Goal: Task Accomplishment & Management: Manage account settings

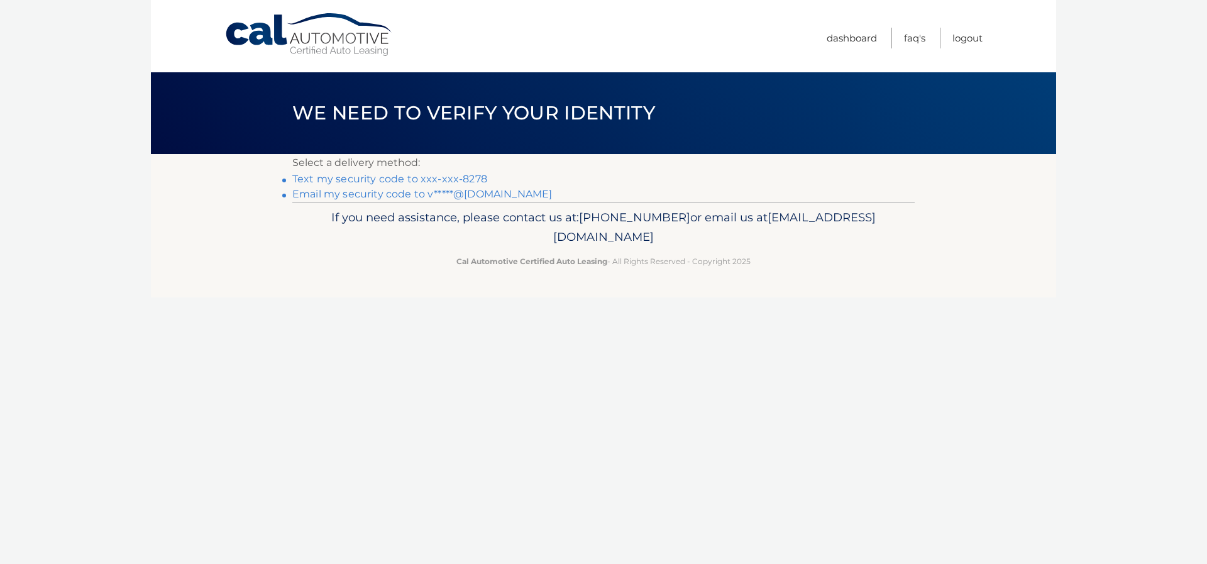
click at [375, 179] on link "Text my security code to xxx-xxx-8278" at bounding box center [389, 179] width 195 height 12
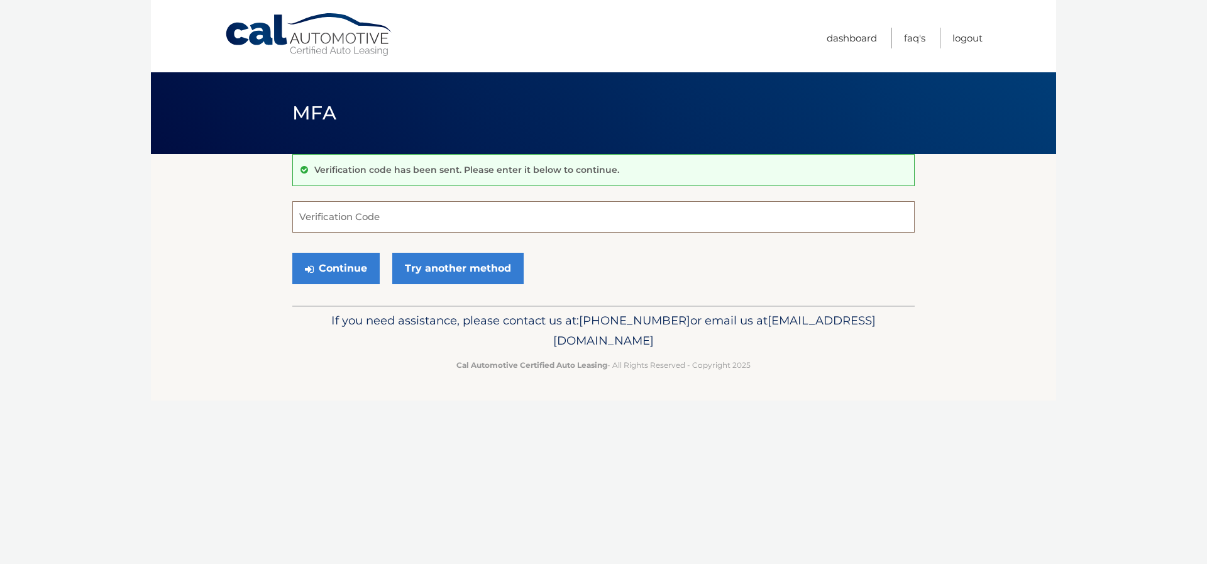
click at [341, 216] on input "Verification Code" at bounding box center [603, 216] width 622 height 31
type input "611707"
click at [343, 266] on button "Continue" at bounding box center [335, 268] width 87 height 31
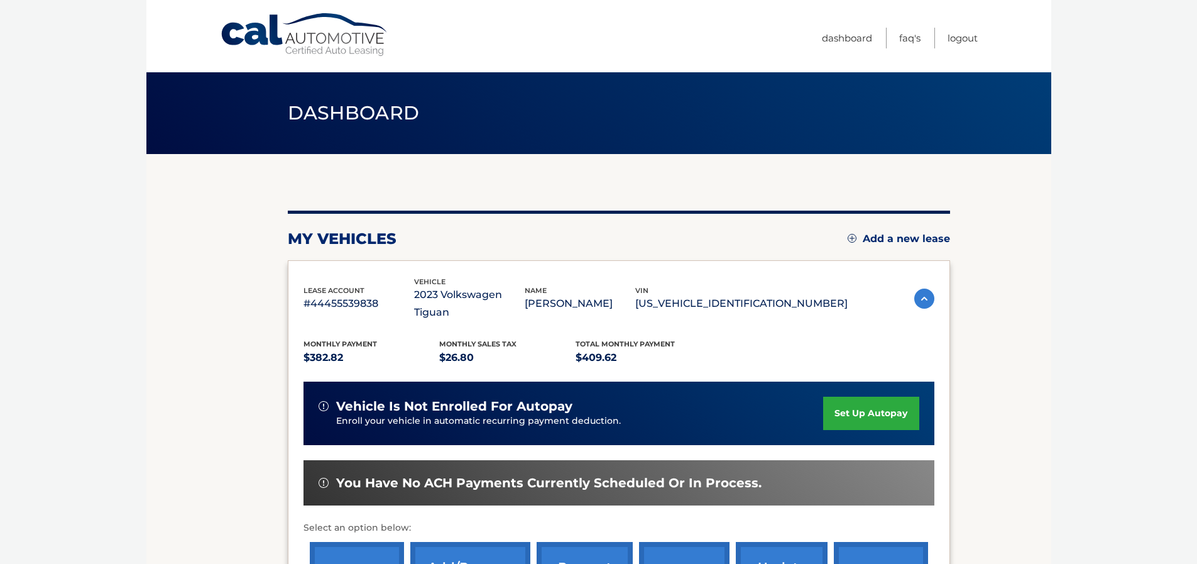
scroll to position [126, 0]
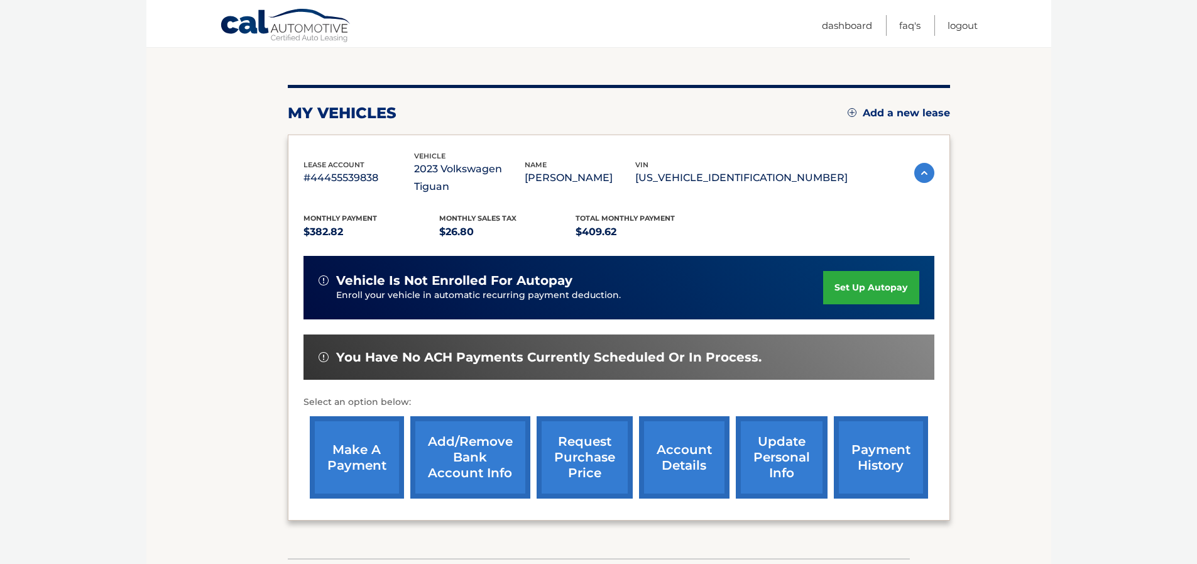
click at [761, 425] on link "update personal info" at bounding box center [782, 457] width 92 height 82
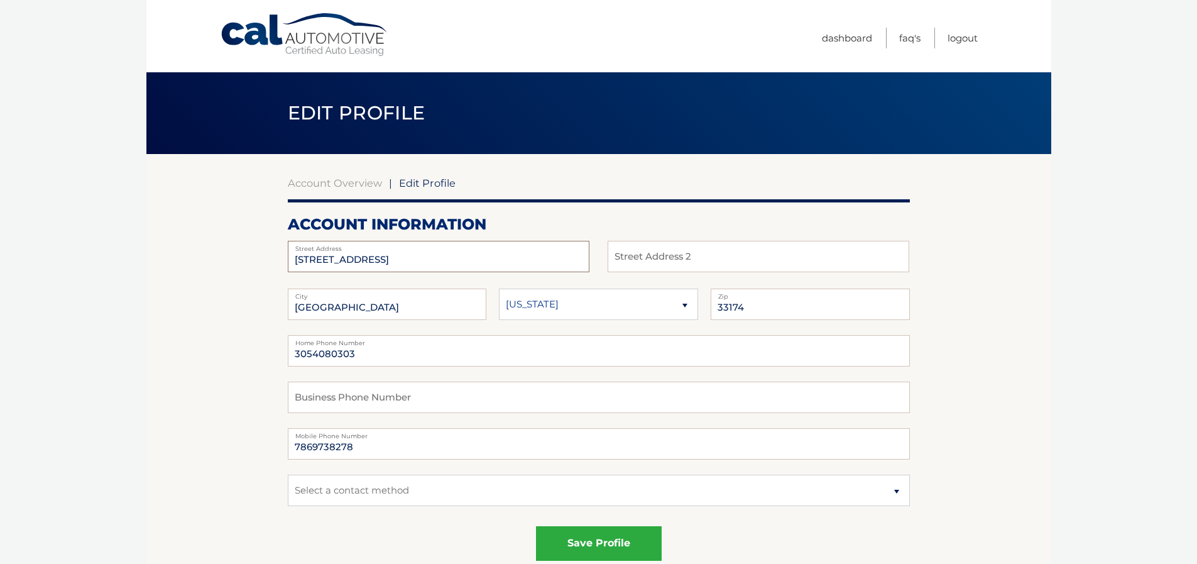
drag, startPoint x: 415, startPoint y: 266, endPoint x: 148, endPoint y: 256, distance: 267.3
type input "14311 SW 96 ST"
type input "#301"
type input "33186"
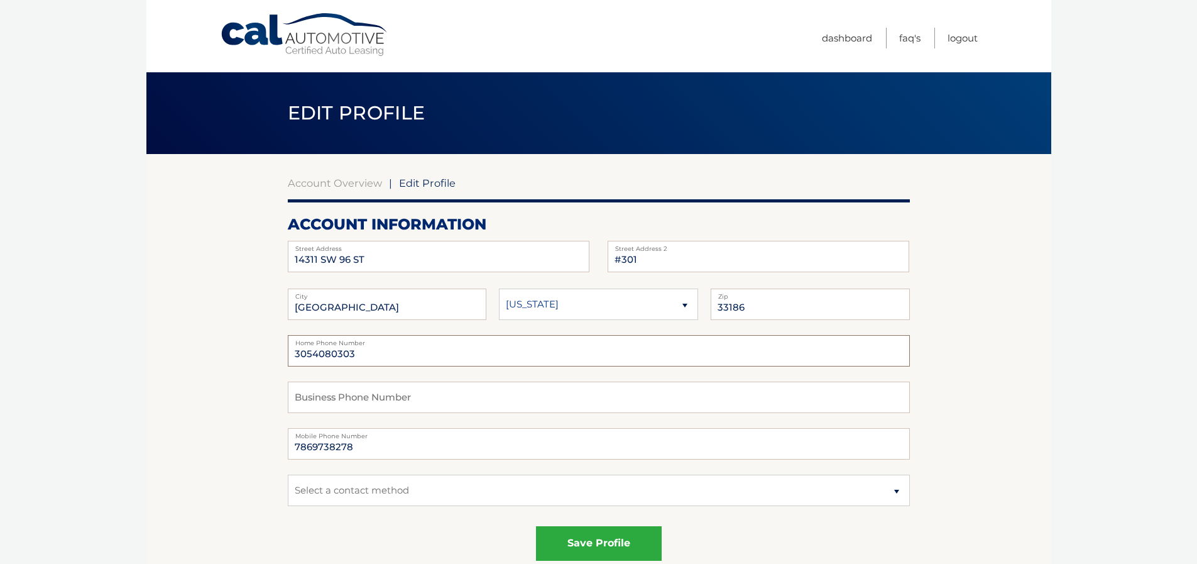
drag, startPoint x: 377, startPoint y: 346, endPoint x: 269, endPoint y: 341, distance: 107.6
click at [322, 393] on input "text" at bounding box center [599, 397] width 622 height 31
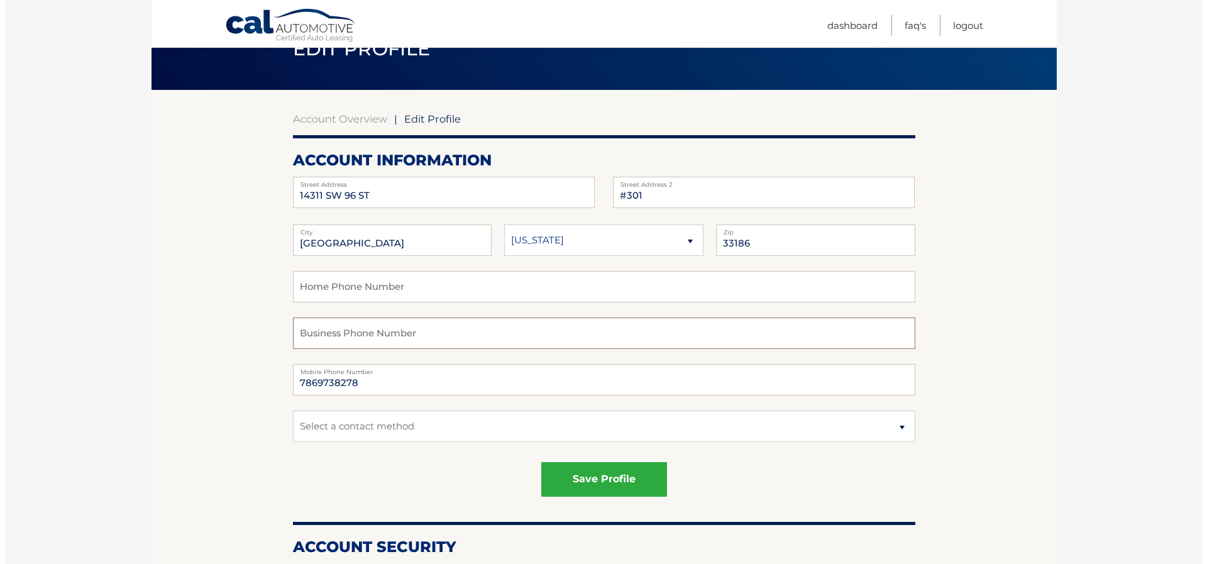
scroll to position [126, 0]
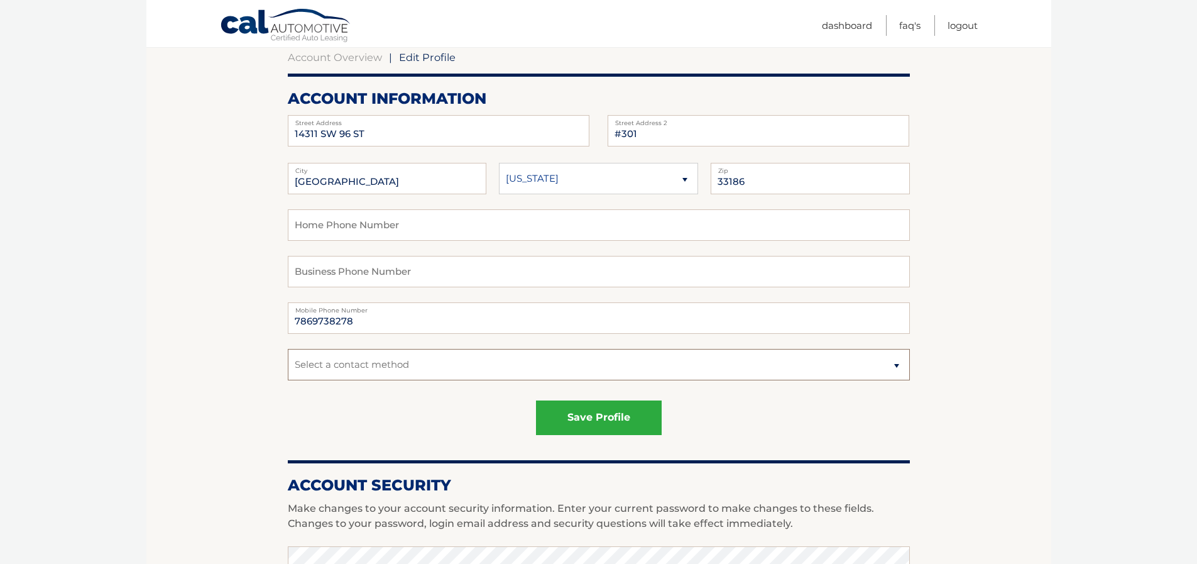
click at [323, 374] on select "Select a contact method Mobile Home" at bounding box center [599, 364] width 622 height 31
select select "1"
click at [288, 349] on select "Select a contact method Mobile Home" at bounding box center [599, 364] width 622 height 31
click at [622, 421] on button "save profile" at bounding box center [599, 417] width 126 height 35
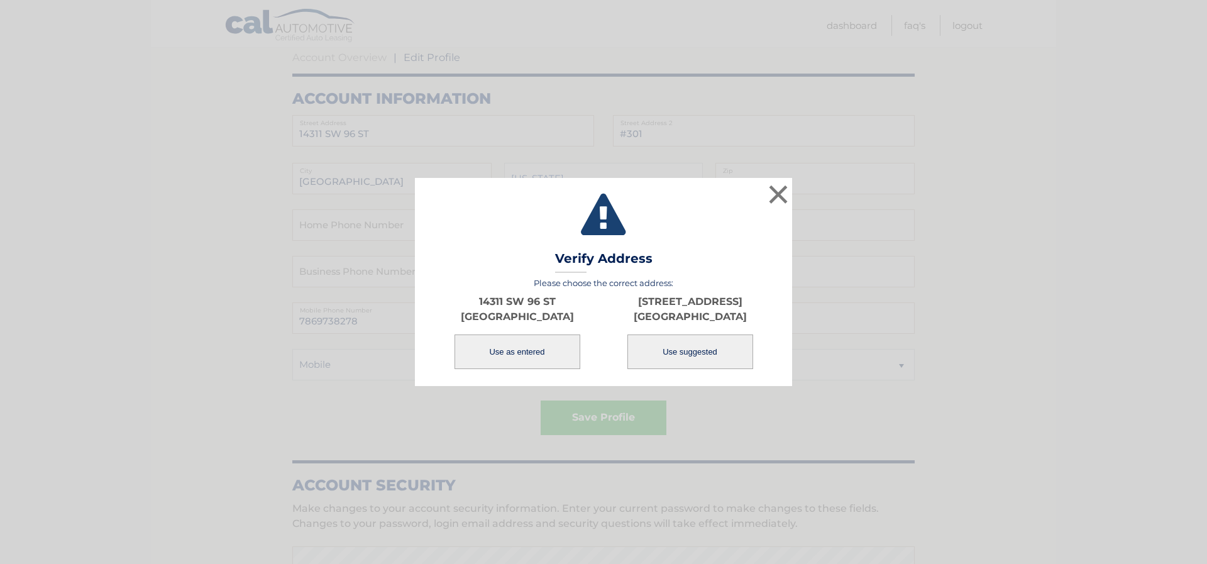
click at [705, 351] on button "Use suggested" at bounding box center [690, 351] width 126 height 35
type input "[STREET_ADDRESS]"
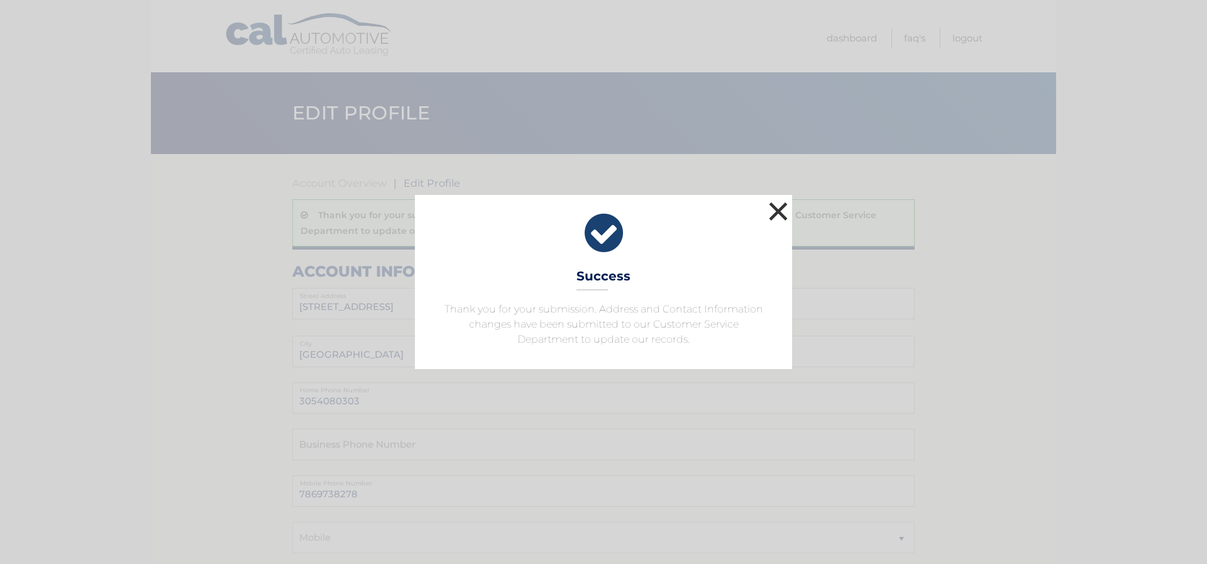
click at [781, 210] on button "×" at bounding box center [778, 211] width 25 height 25
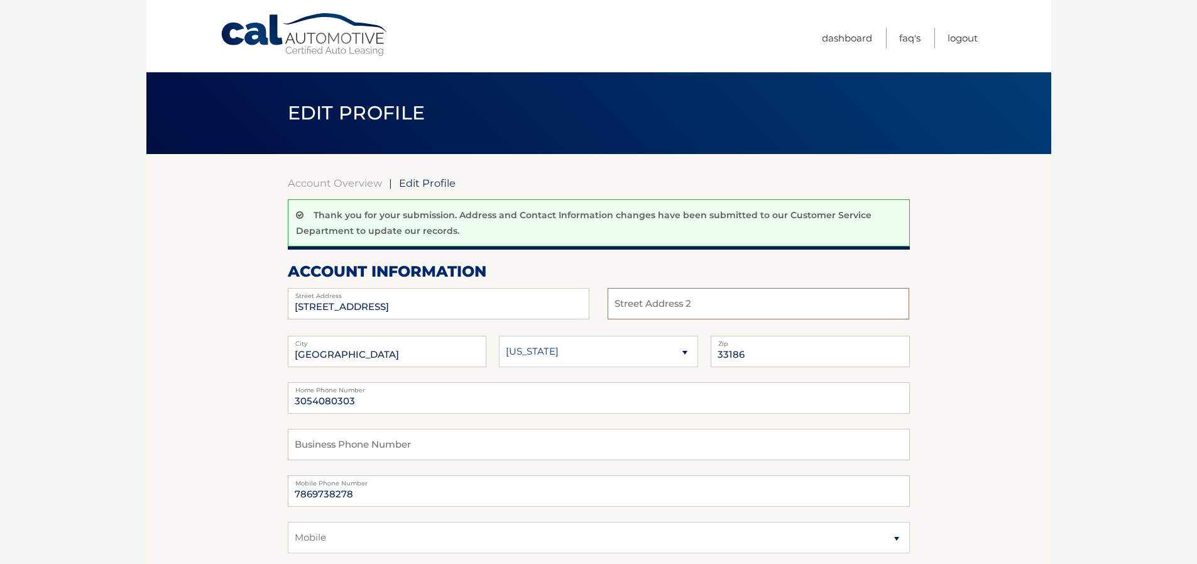
click at [679, 313] on input "text" at bounding box center [759, 303] width 302 height 31
type input "APT 301"
drag, startPoint x: 379, startPoint y: 400, endPoint x: 188, endPoint y: 400, distance: 191.1
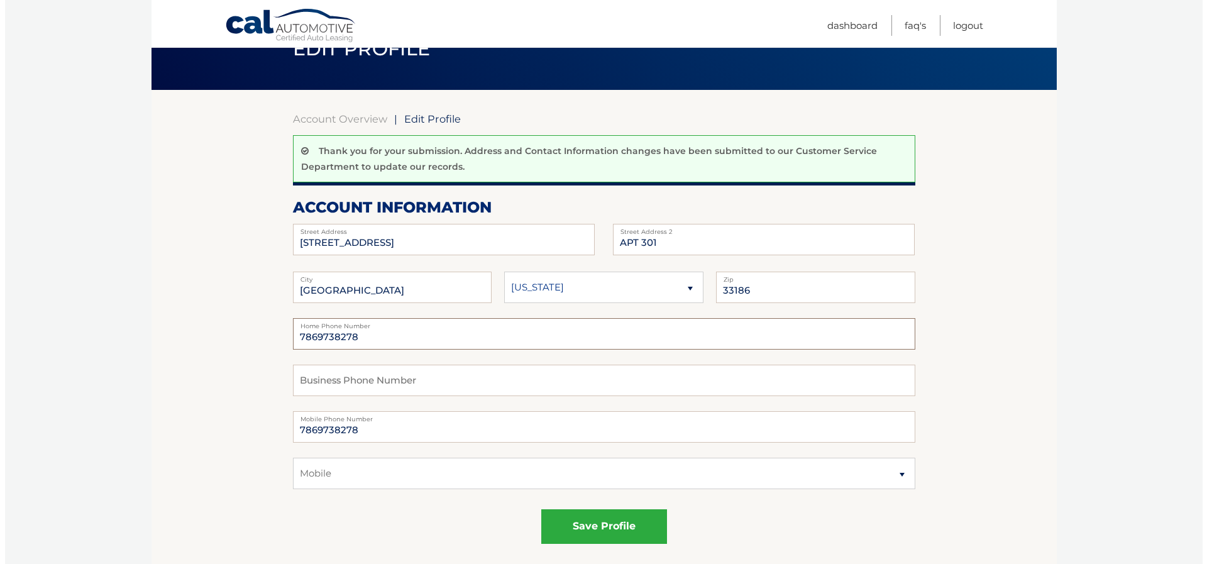
scroll to position [126, 0]
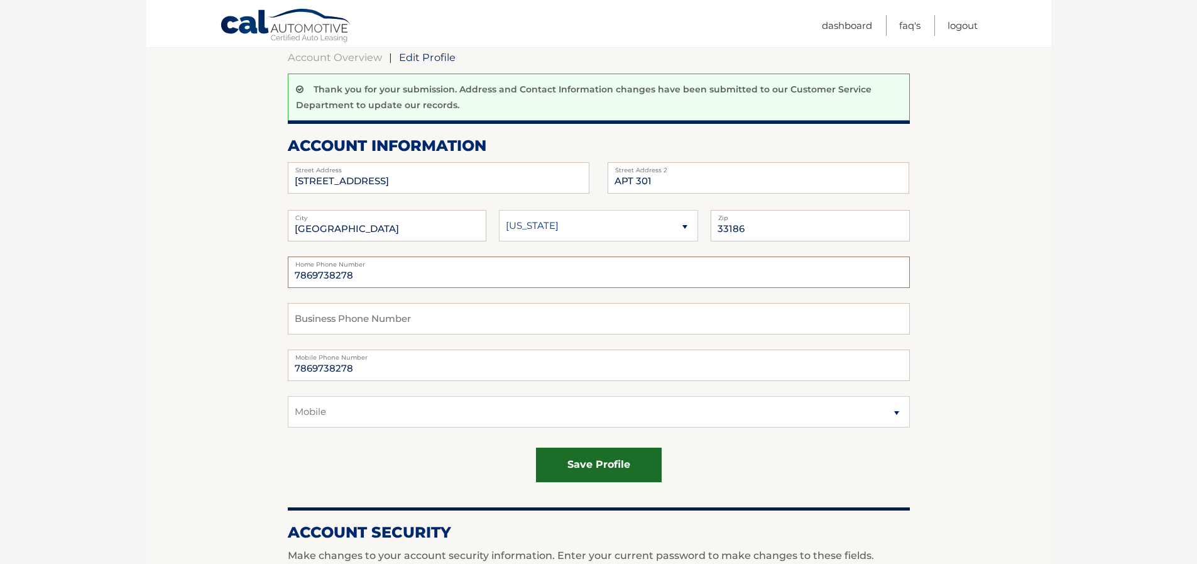
type input "7869738278"
click at [611, 461] on button "save profile" at bounding box center [599, 465] width 126 height 35
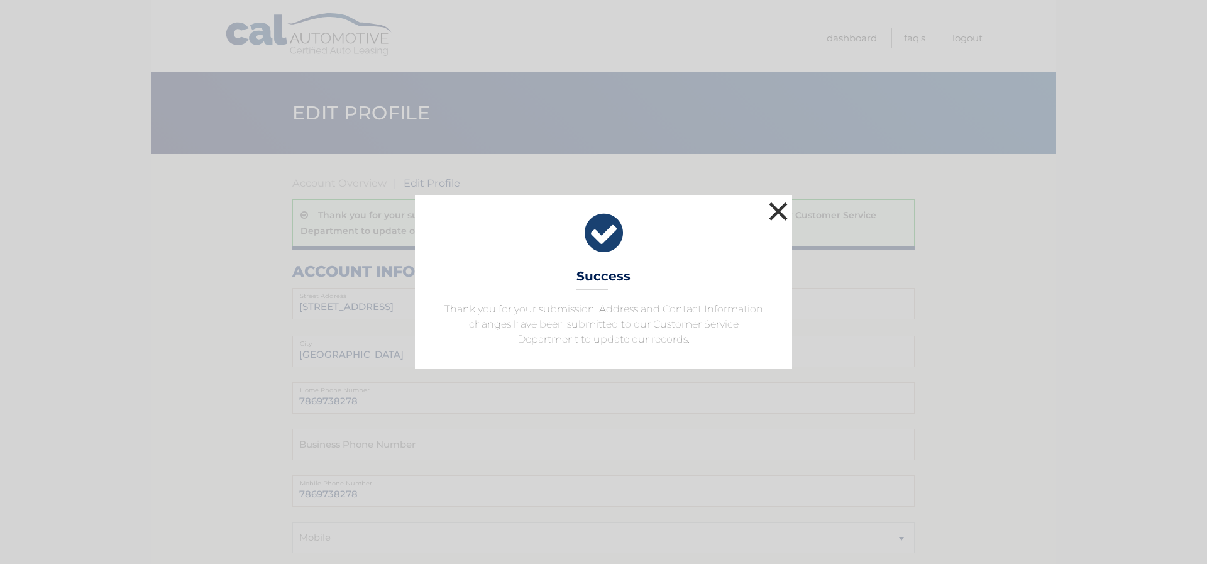
click at [777, 211] on button "×" at bounding box center [778, 211] width 25 height 25
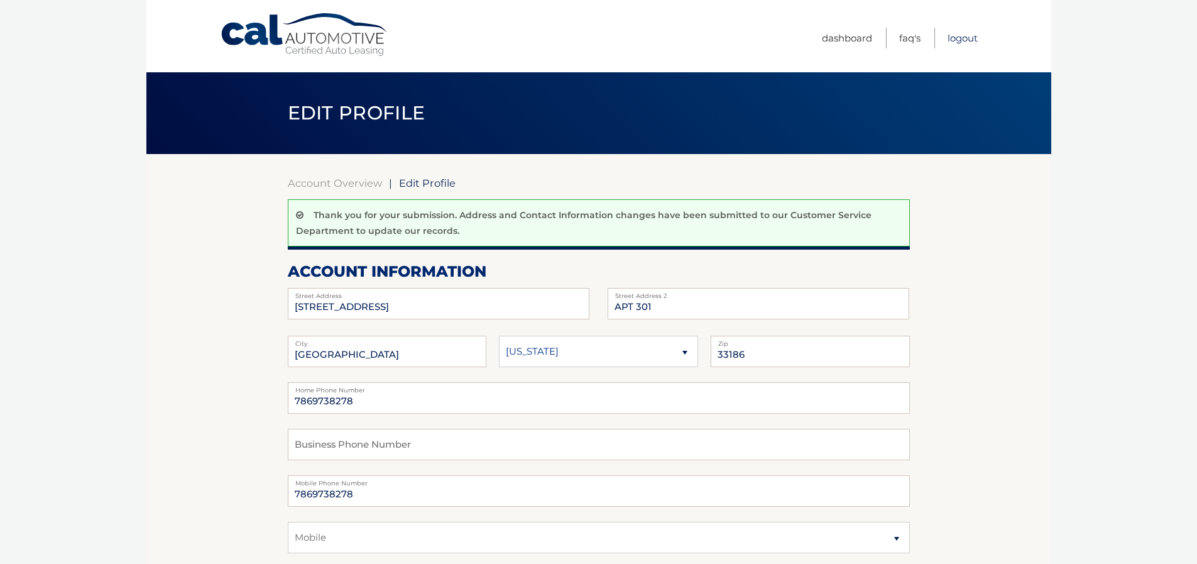
click at [957, 39] on link "Logout" at bounding box center [963, 38] width 30 height 21
